Goal: Entertainment & Leisure: Consume media (video, audio)

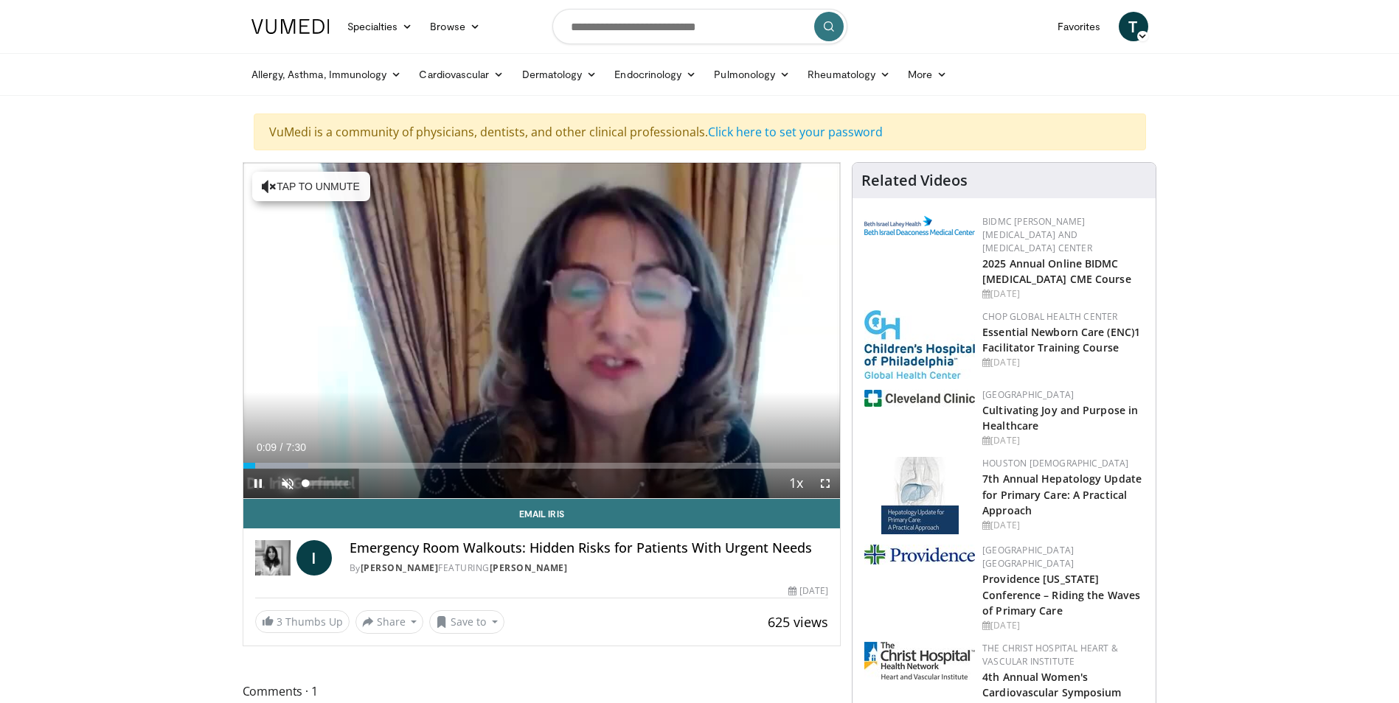
click at [286, 484] on span "Video Player" at bounding box center [287, 483] width 29 height 29
drag, startPoint x: 254, startPoint y: 464, endPoint x: 222, endPoint y: 468, distance: 31.9
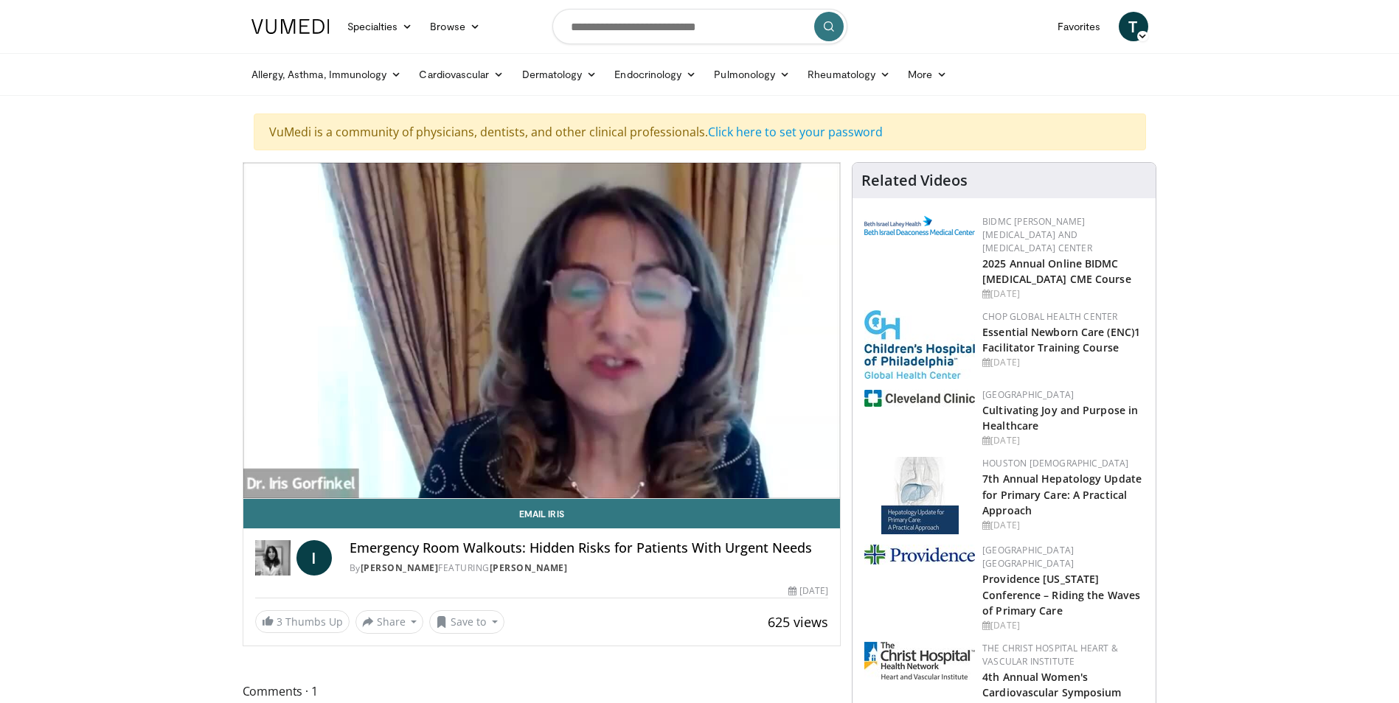
click at [1157, 67] on div "Allergy, Asthma, Immunology Allergies Asthma Dermatitis Immunology Rhinosinusit…" at bounding box center [700, 74] width 914 height 41
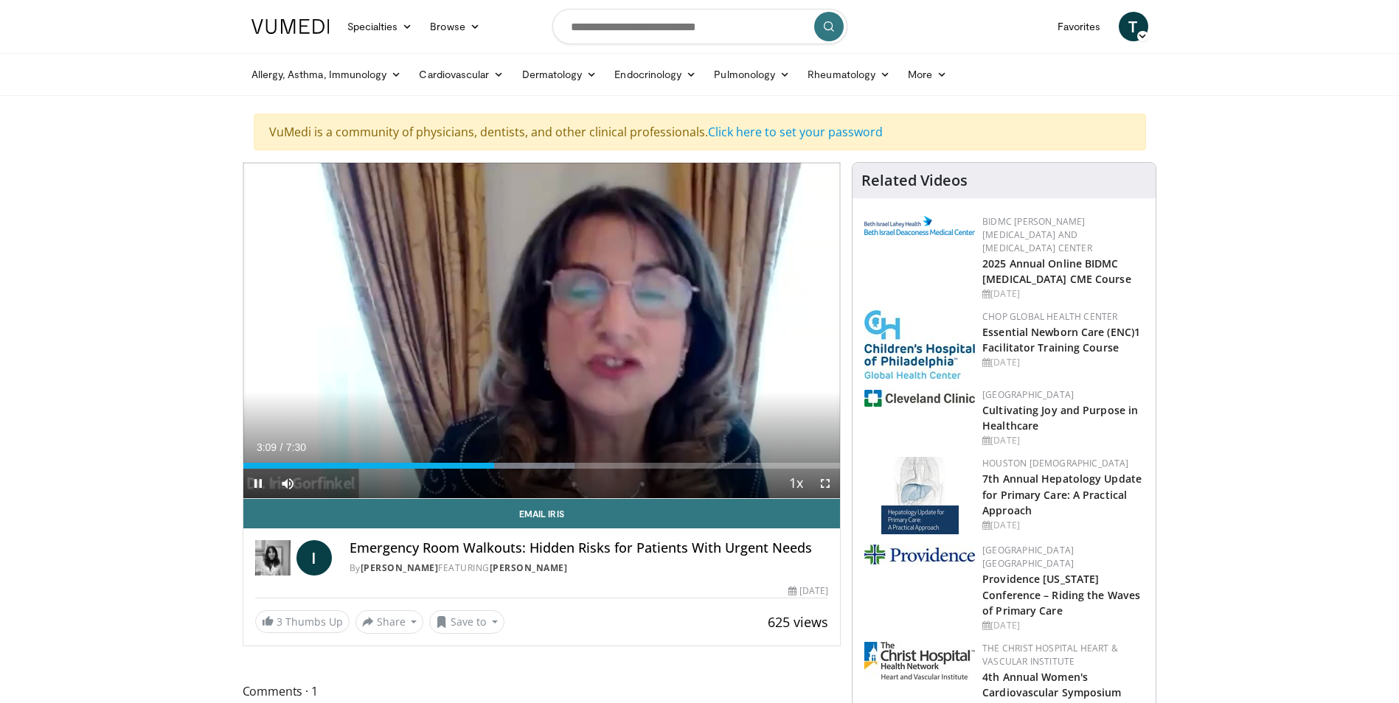
click at [763, 448] on div "Current Time 3:09 / Duration 7:30" at bounding box center [541, 447] width 597 height 13
click at [253, 480] on span "Video Player" at bounding box center [257, 483] width 29 height 29
click at [262, 484] on span "Video Player" at bounding box center [257, 483] width 29 height 29
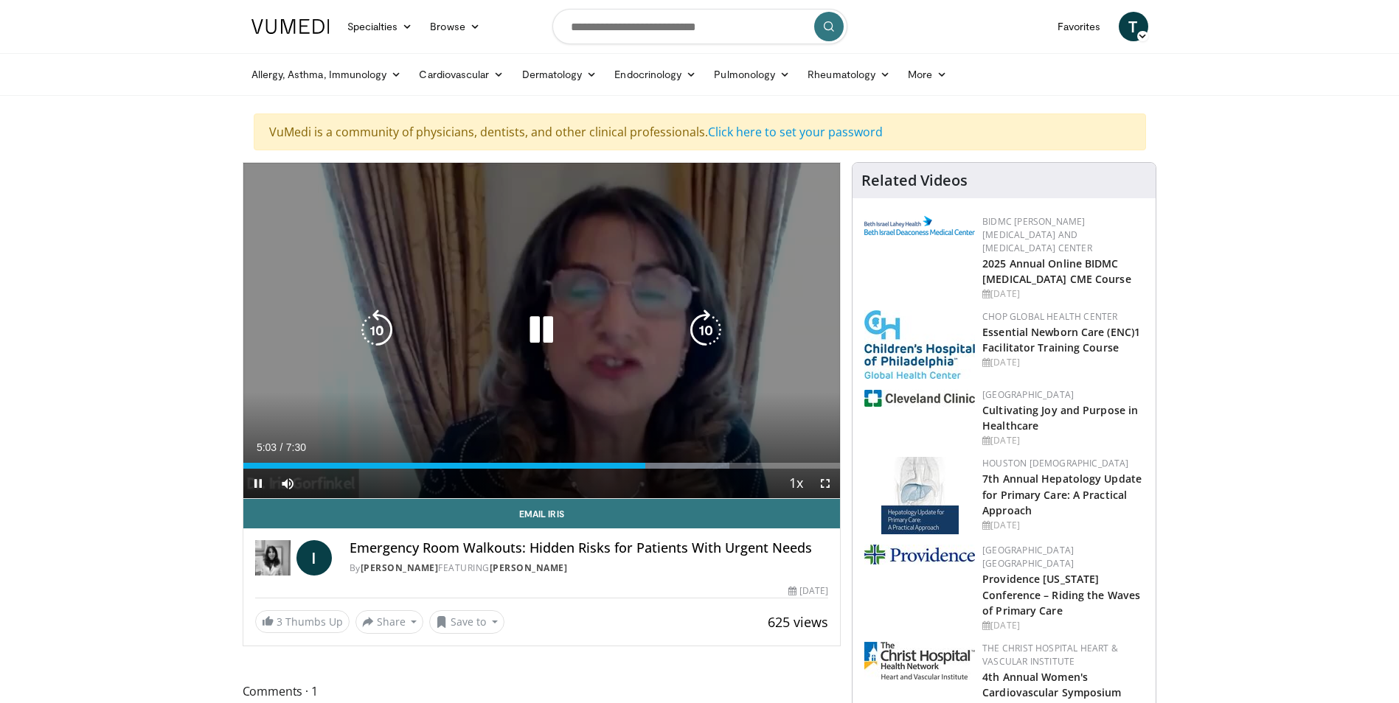
click at [537, 330] on icon "Video Player" at bounding box center [541, 330] width 41 height 41
click at [537, 338] on icon "Video Player" at bounding box center [541, 330] width 41 height 41
